Goal: Communication & Community: Answer question/provide support

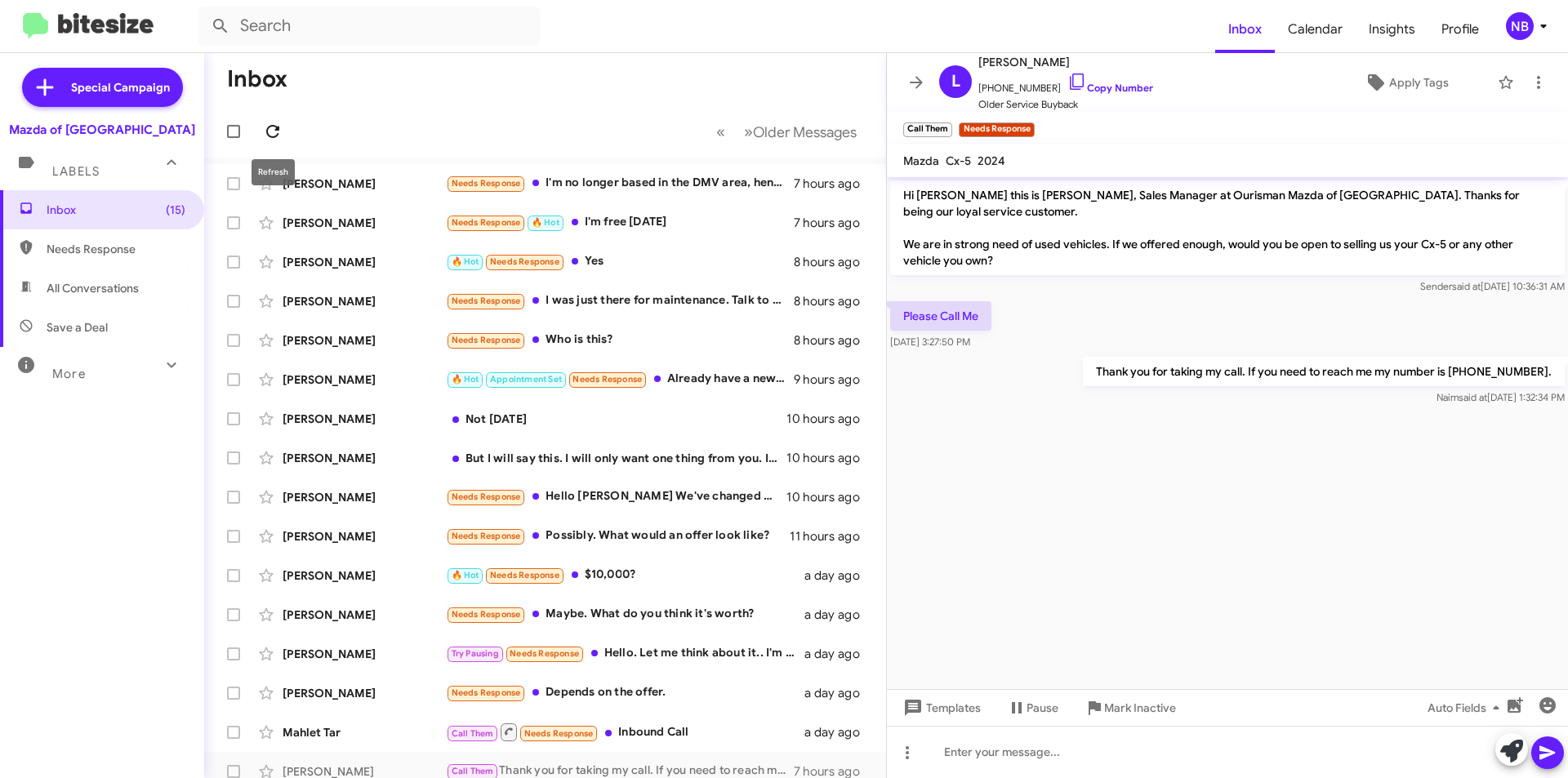
click at [277, 126] on icon at bounding box center [272, 131] width 20 height 20
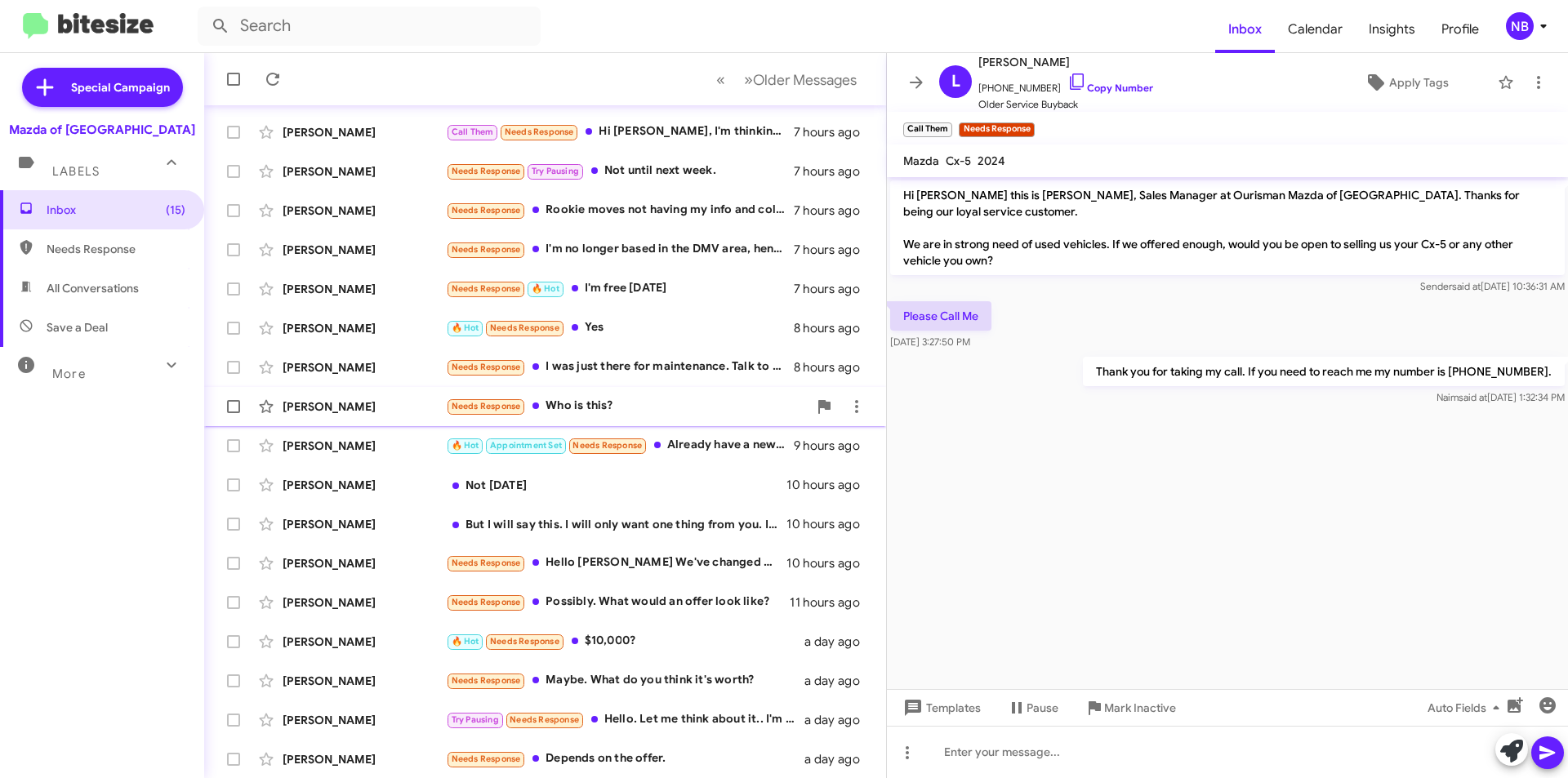
scroll to position [170, 0]
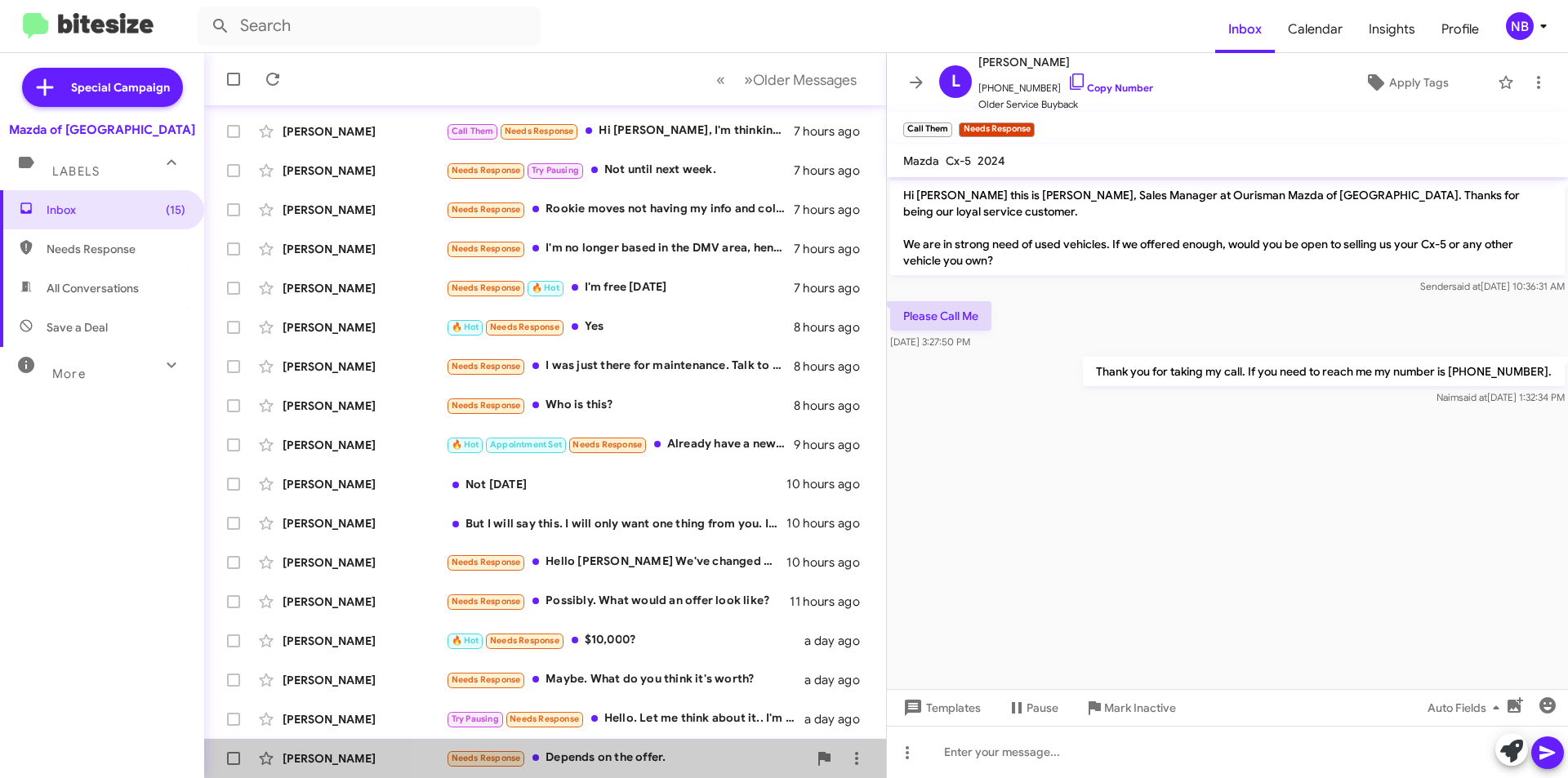
click at [682, 750] on div "Needs Response Depends on the offer." at bounding box center [627, 758] width 361 height 19
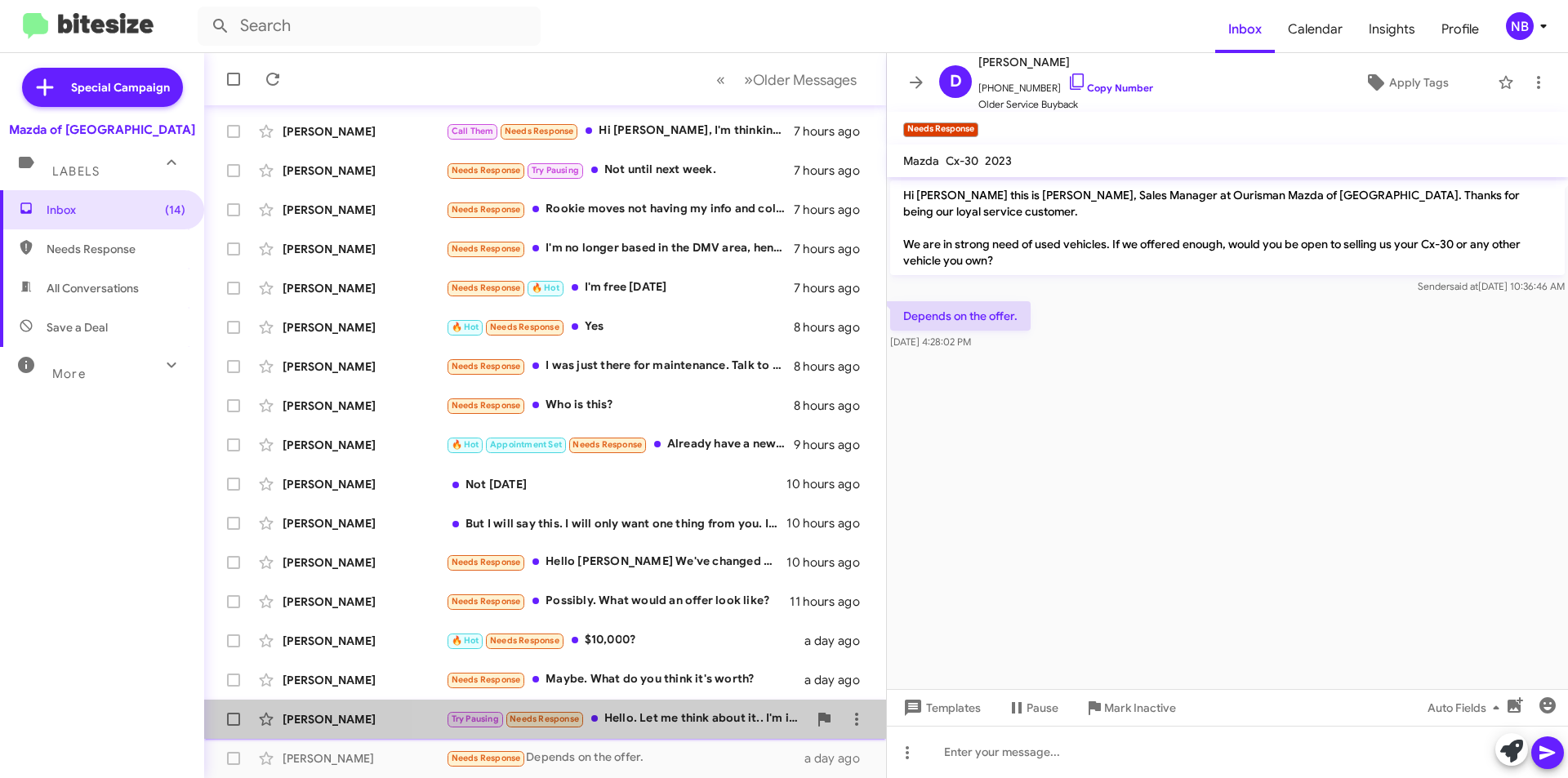
click at [674, 720] on div "Try Pausing Needs Response Hello. Let me think about it.. I'm in vacation right…" at bounding box center [627, 719] width 361 height 19
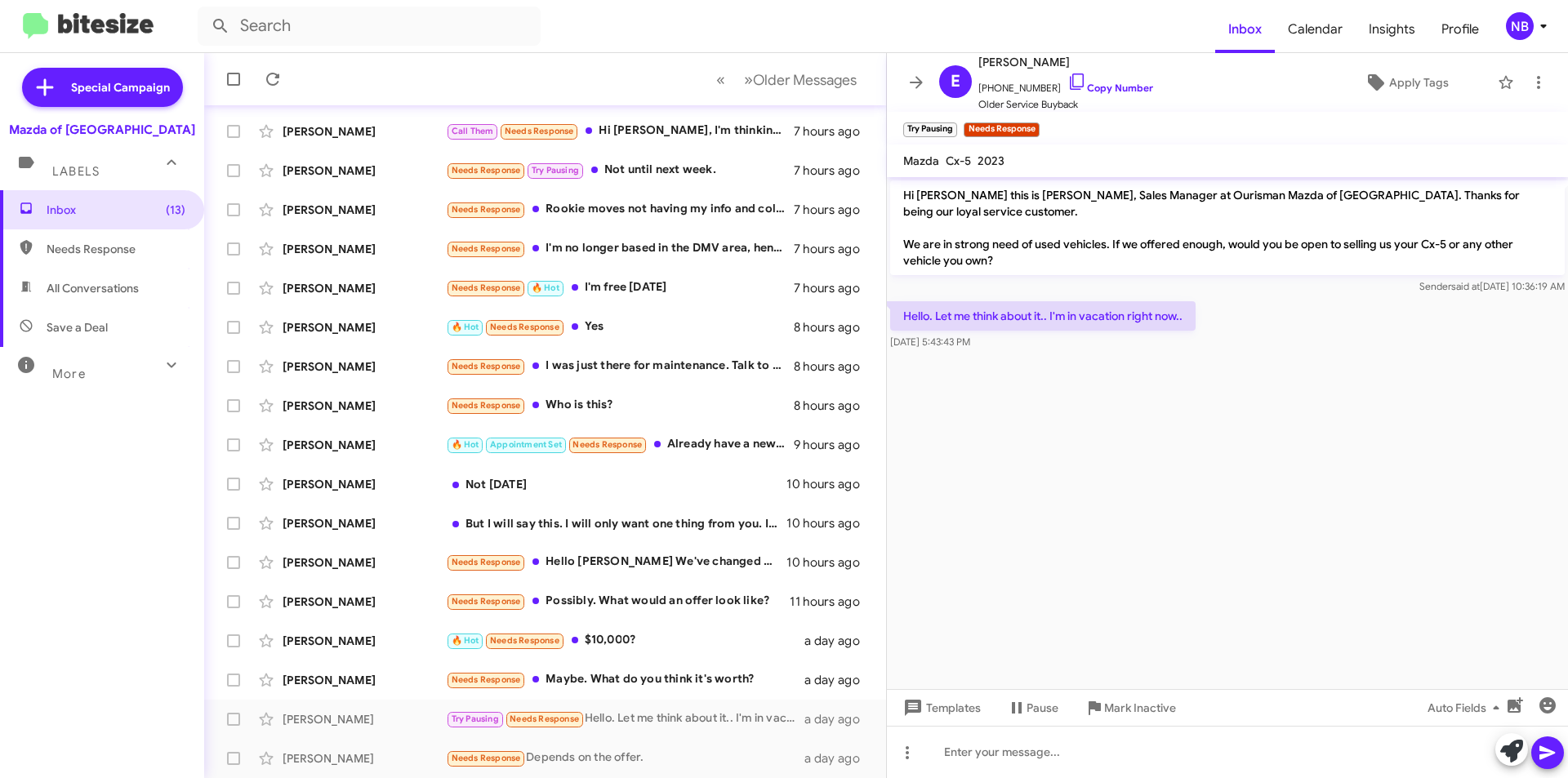
drag, startPoint x: 965, startPoint y: 319, endPoint x: 1177, endPoint y: 350, distance: 214.3
click at [1177, 350] on div "Hello. Let me think about it.. I'm in vacation right now.. [DATE] 5:43:43 PM" at bounding box center [1043, 326] width 306 height 49
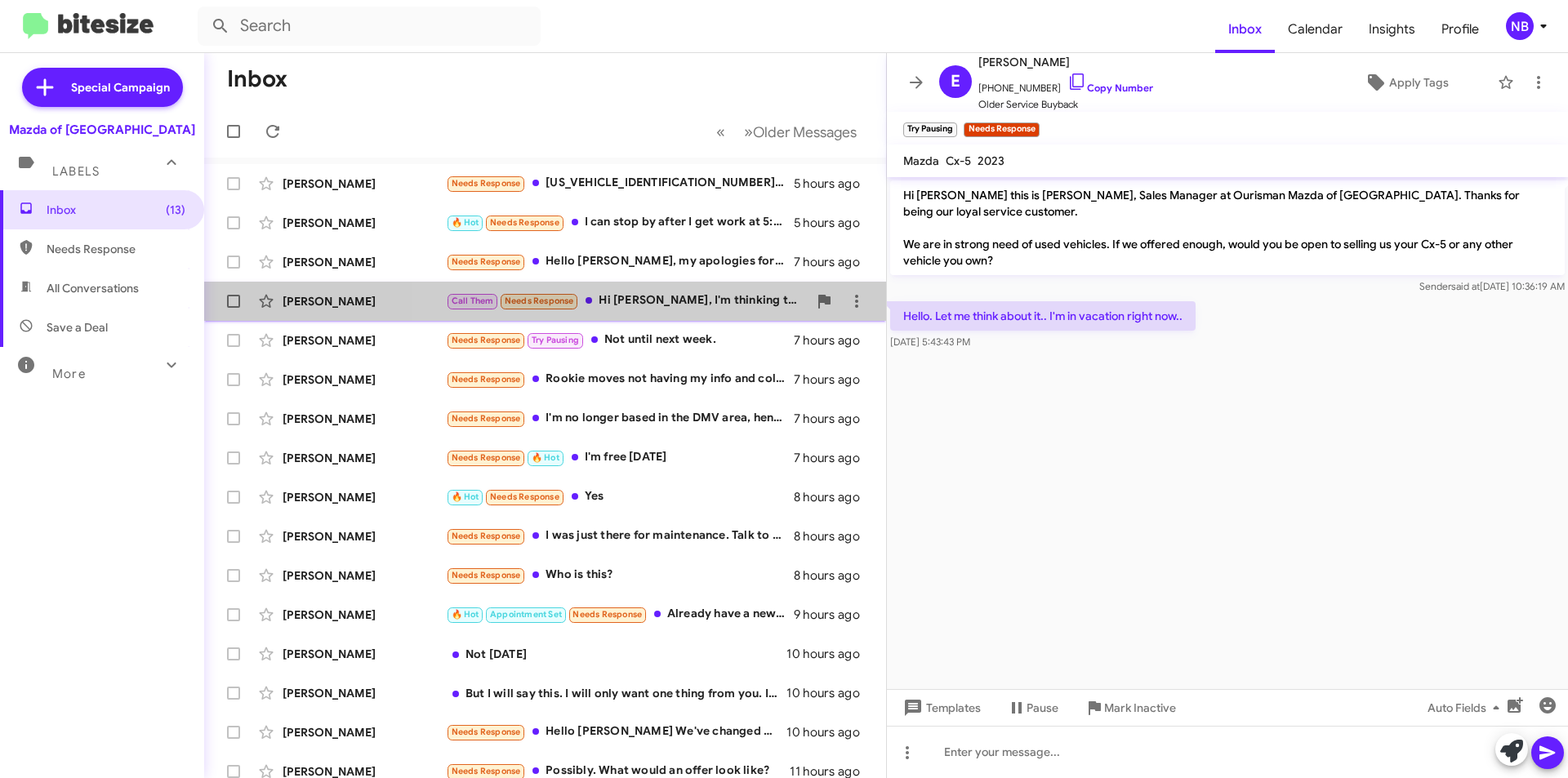
click at [731, 299] on div "Call Them Needs Response Hi [PERSON_NAME], I'm thinking that I may stop by in a…" at bounding box center [627, 300] width 361 height 19
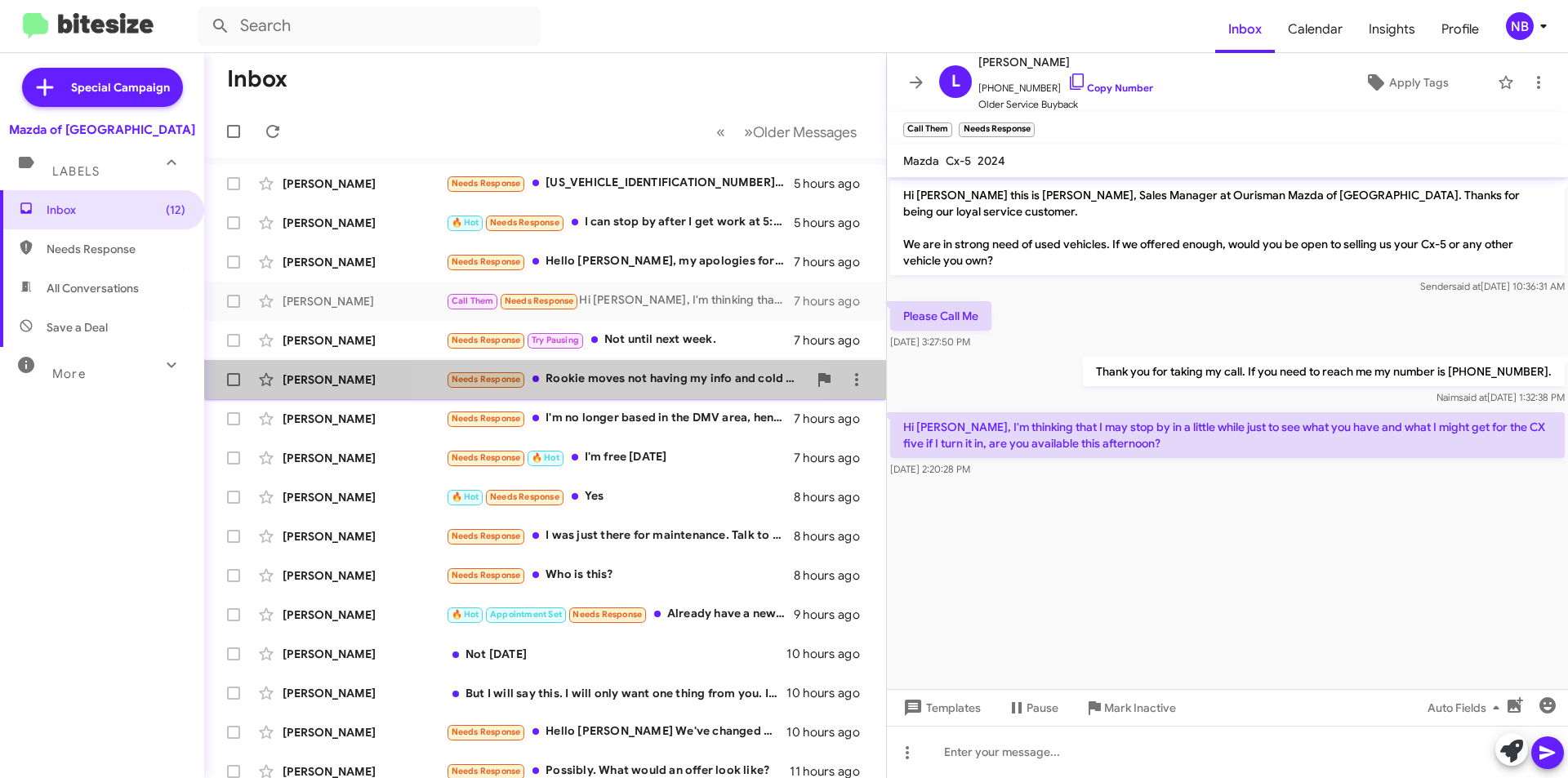
click at [634, 385] on div "Needs Response Rookie moves not having my info and cold calling." at bounding box center [627, 379] width 361 height 19
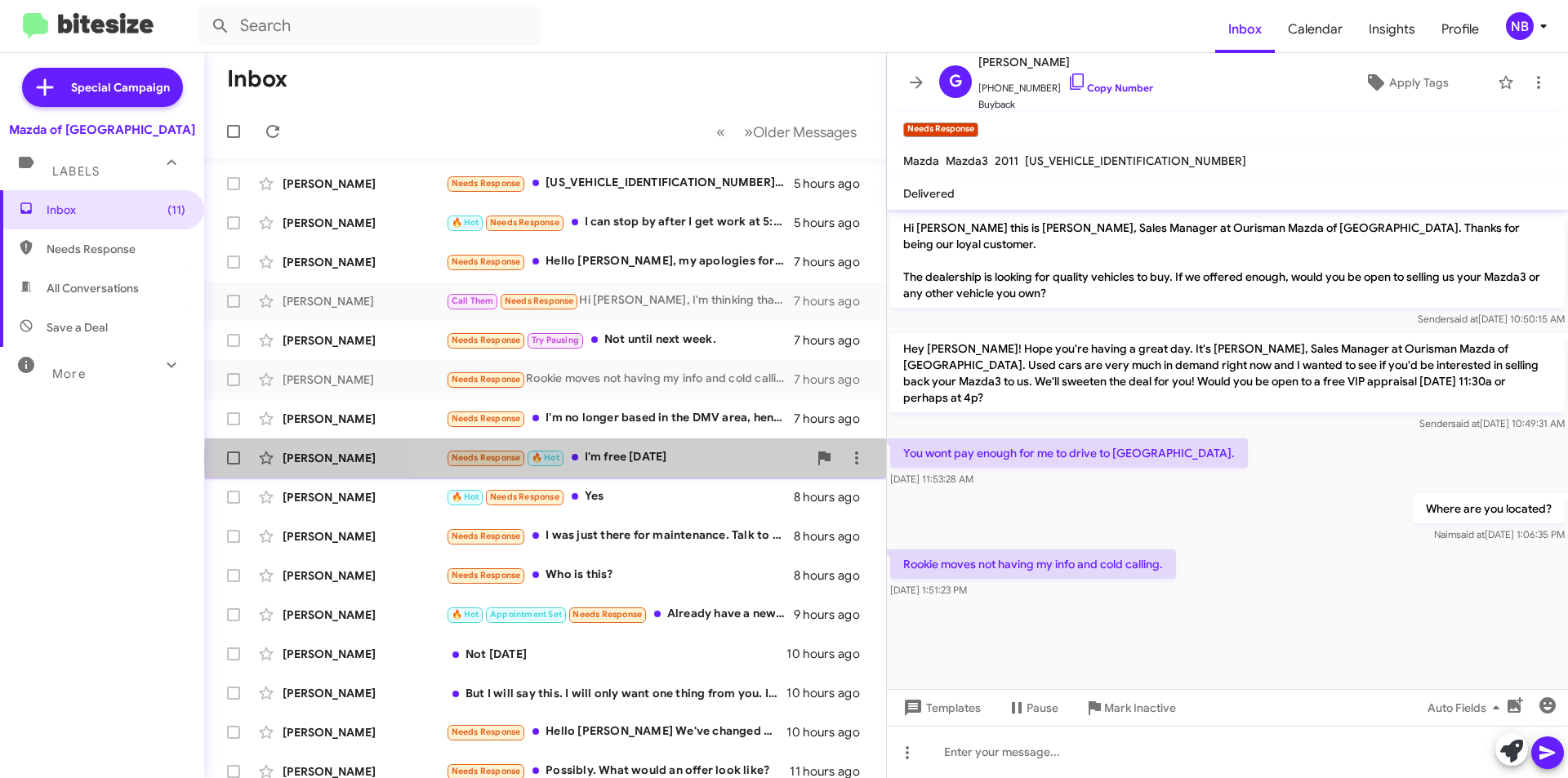
click at [694, 458] on div "Needs Response 🔥 Hot I'm free [DATE]" at bounding box center [627, 458] width 361 height 19
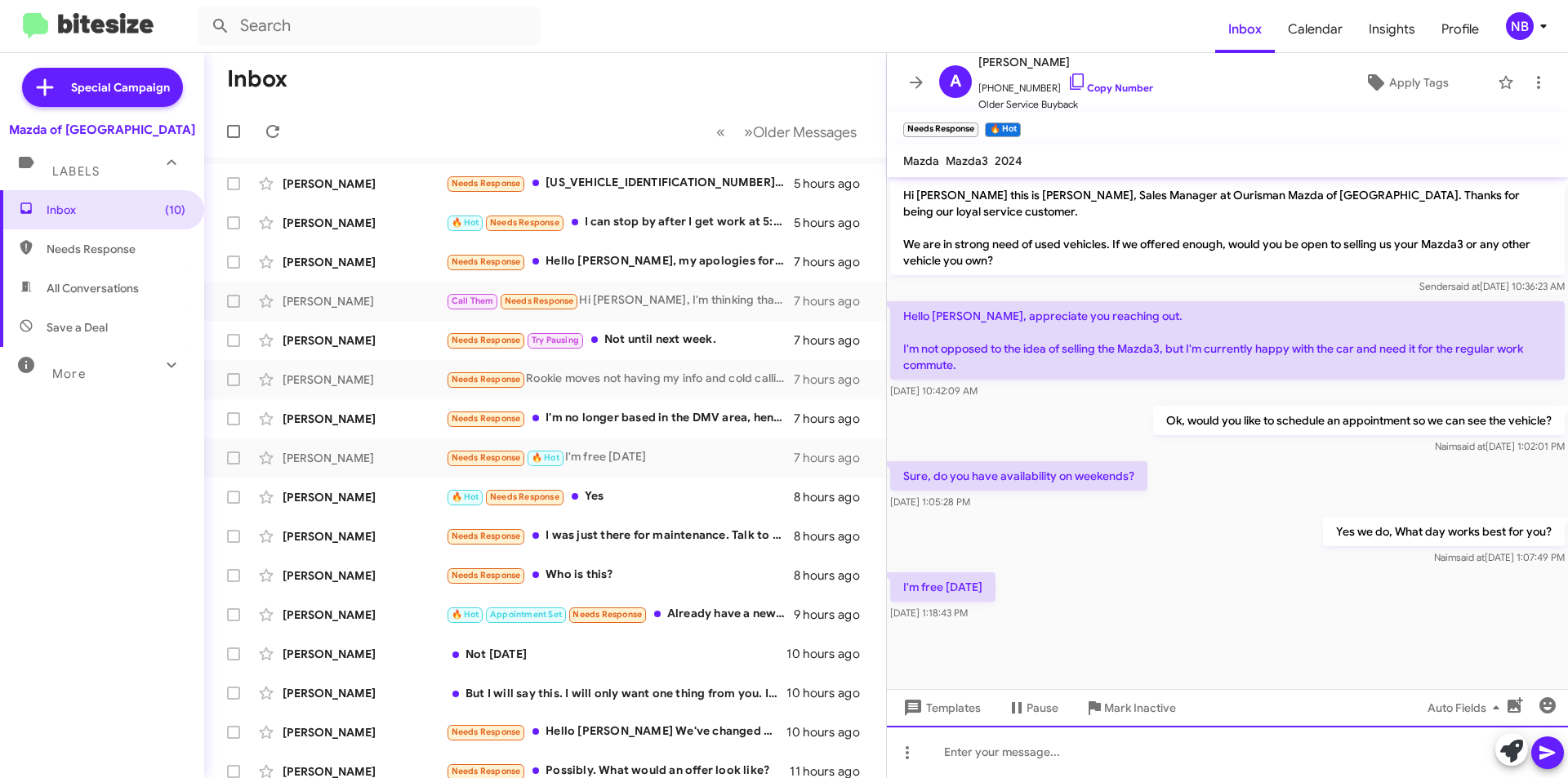
click at [978, 748] on div at bounding box center [1226, 752] width 681 height 52
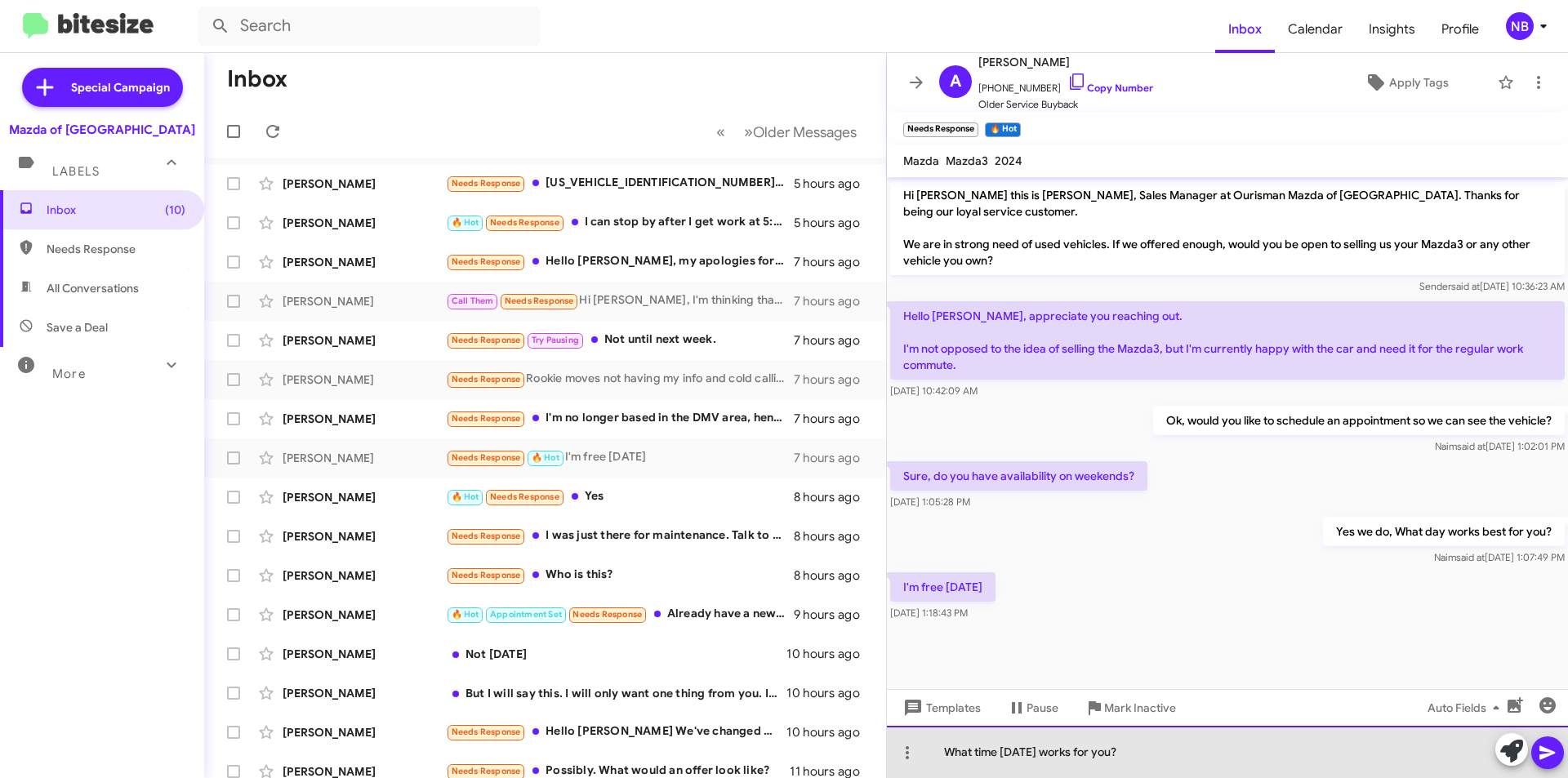
click at [1010, 753] on div "What time [DATE] works for you?" at bounding box center [1226, 752] width 681 height 52
click at [1127, 760] on div "What time [DATE] works for you?" at bounding box center [1226, 752] width 681 height 52
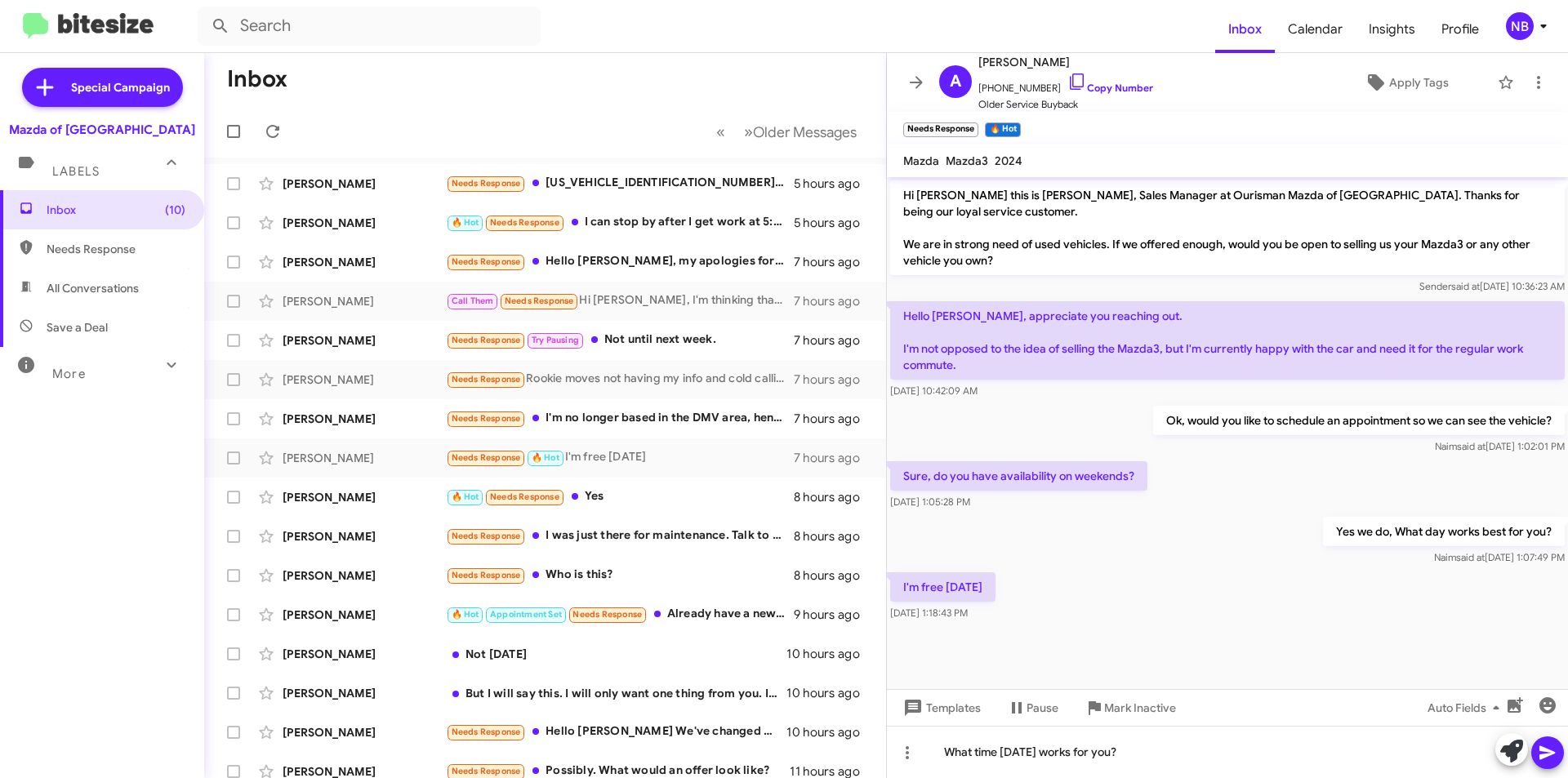
click at [1558, 753] on button at bounding box center [1547, 753] width 32 height 32
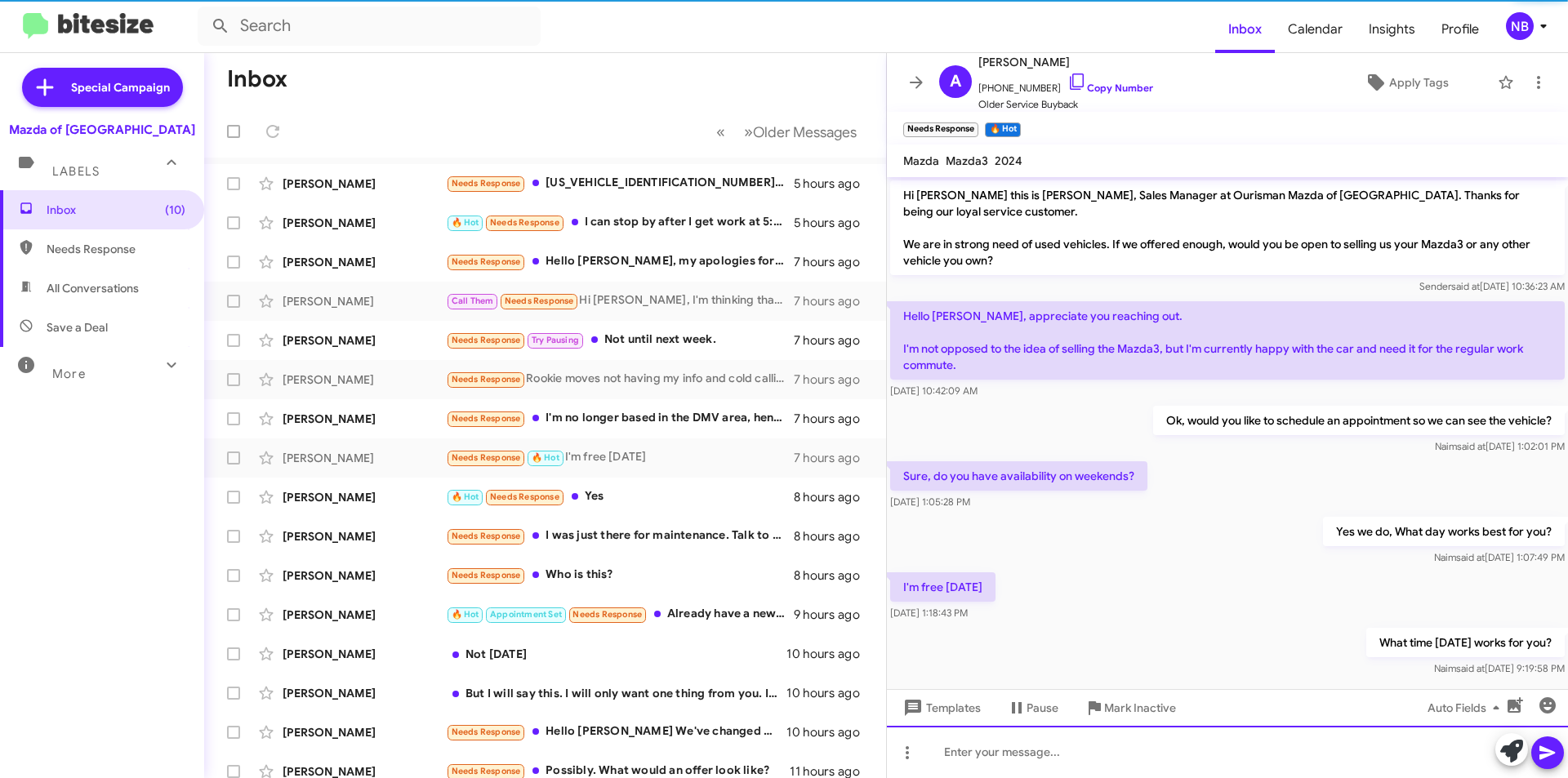
scroll to position [20, 0]
